Goal: Information Seeking & Learning: Learn about a topic

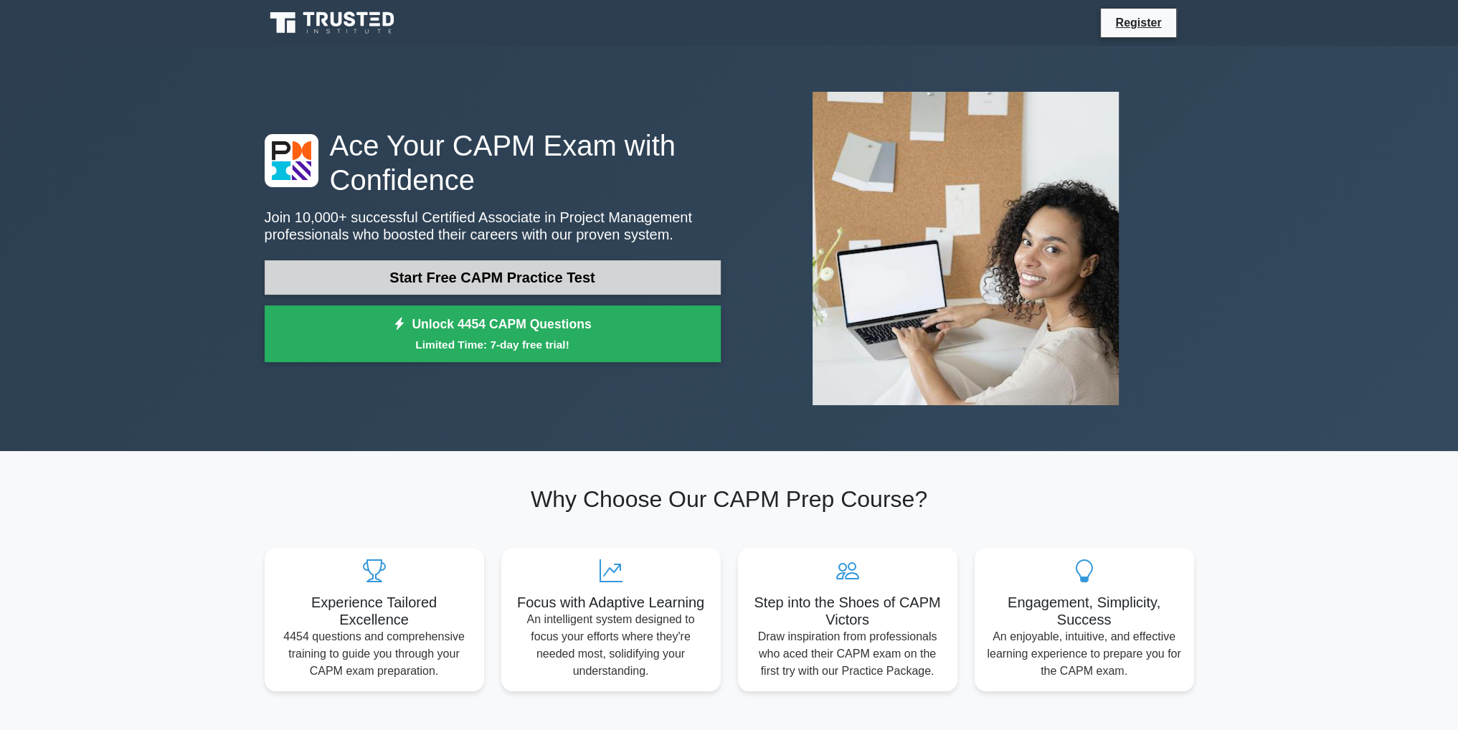
click at [483, 276] on link "Start Free CAPM Practice Test" at bounding box center [493, 277] width 456 height 34
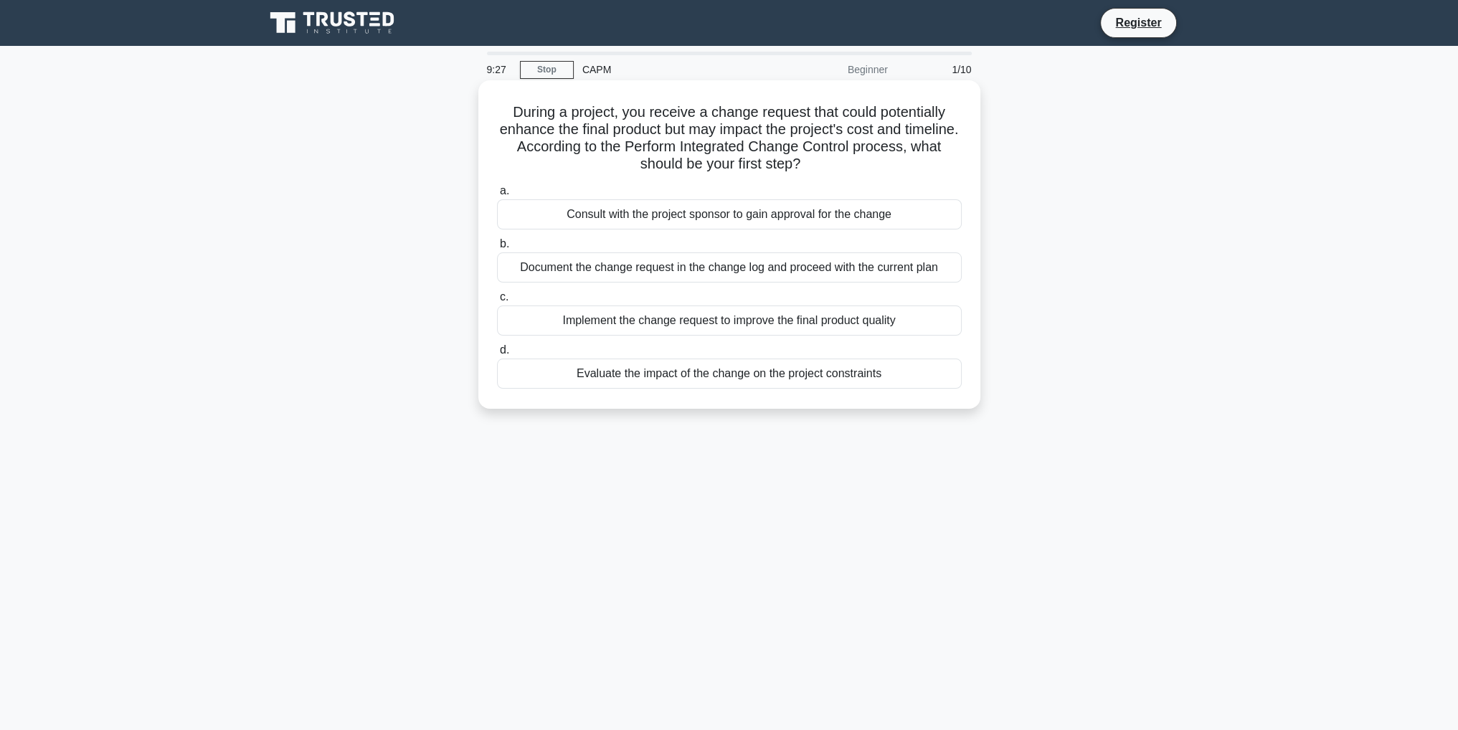
click at [849, 211] on div "Consult with the project sponsor to gain approval for the change" at bounding box center [729, 214] width 465 height 30
click at [497, 196] on input "a. Consult with the project sponsor to gain approval for the change" at bounding box center [497, 190] width 0 height 9
click at [874, 325] on div "Using the waterfall approach where each phase distinctly follows the one before…" at bounding box center [729, 321] width 465 height 30
click at [497, 302] on input "c. Using the waterfall approach where each phase distinctly follows the one bef…" at bounding box center [497, 297] width 0 height 9
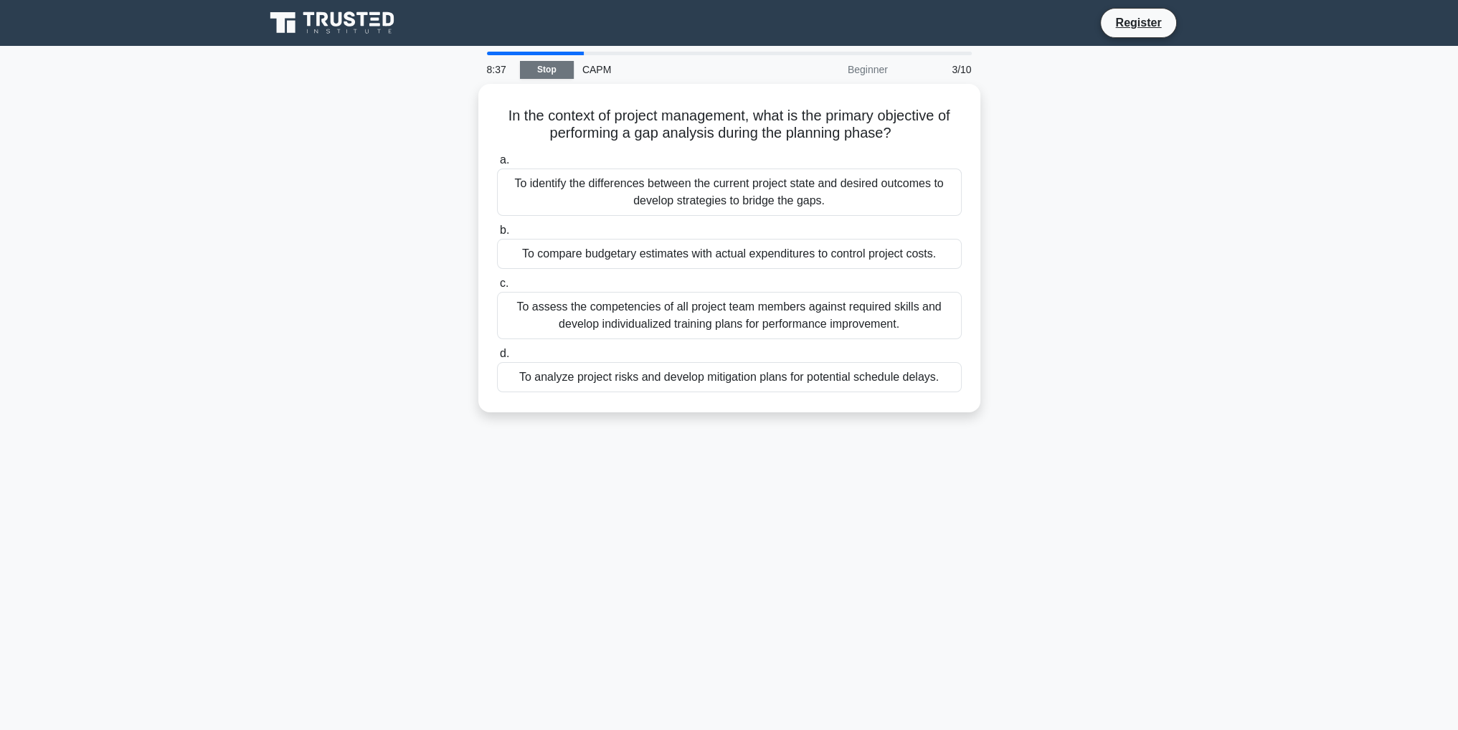
click at [555, 71] on link "Stop" at bounding box center [547, 70] width 54 height 18
